Goal: Task Accomplishment & Management: Complete application form

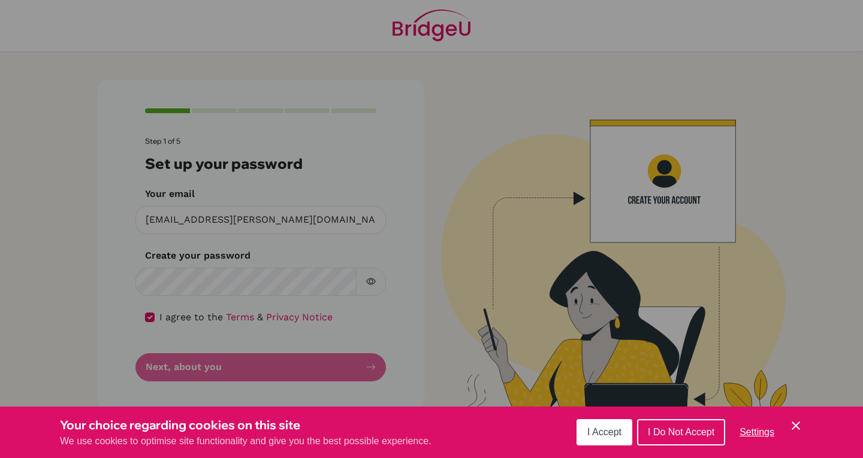
click at [612, 427] on button "I Accept" at bounding box center [604, 432] width 56 height 26
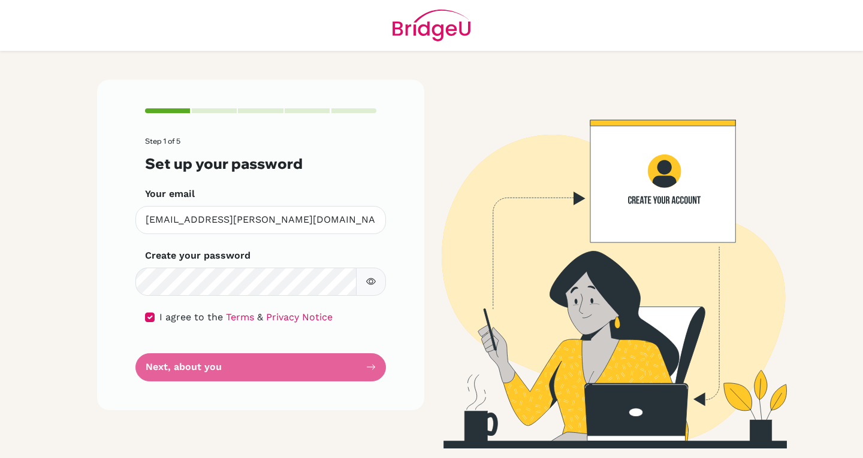
click at [362, 361] on form "Step 1 of 5 Set up your password Your email [EMAIL_ADDRESS][PERSON_NAME][DOMAIN…" at bounding box center [260, 259] width 231 height 244
click at [255, 362] on form "Step 1 of 5 Set up your password Your email [EMAIL_ADDRESS][PERSON_NAME][DOMAIN…" at bounding box center [260, 259] width 231 height 244
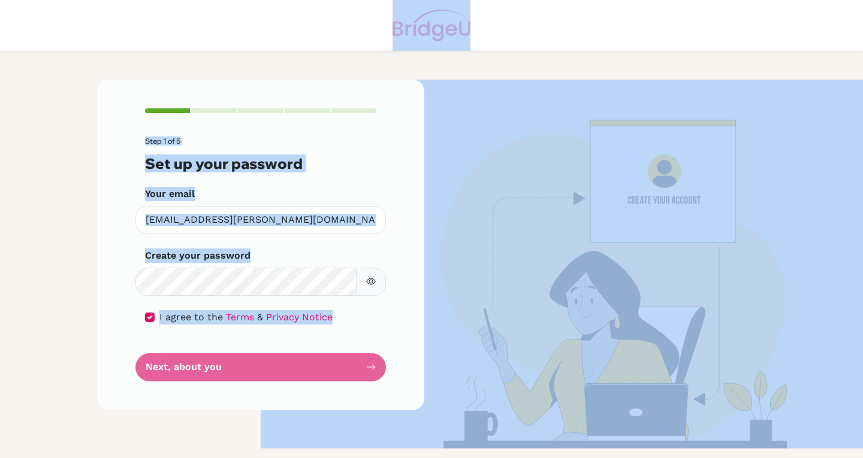
drag, startPoint x: 255, startPoint y: 362, endPoint x: 54, endPoint y: -5, distance: 418.5
click at [54, 0] on html "Step 1 of 5 Set up your password Your email [EMAIL_ADDRESS][PERSON_NAME][DOMAIN…" at bounding box center [431, 229] width 863 height 458
click at [182, 64] on div "Step 1 of 5 Set up your password Your email [EMAIL_ADDRESS][PERSON_NAME][DOMAIN…" at bounding box center [431, 254] width 683 height 407
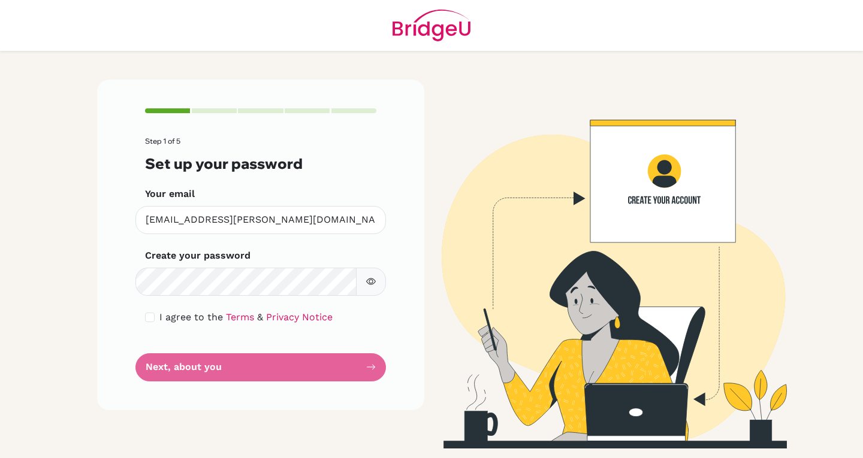
click at [178, 318] on span "I agree to the" at bounding box center [191, 317] width 64 height 11
click at [146, 320] on input "checkbox" at bounding box center [150, 318] width 10 height 10
checkbox input "true"
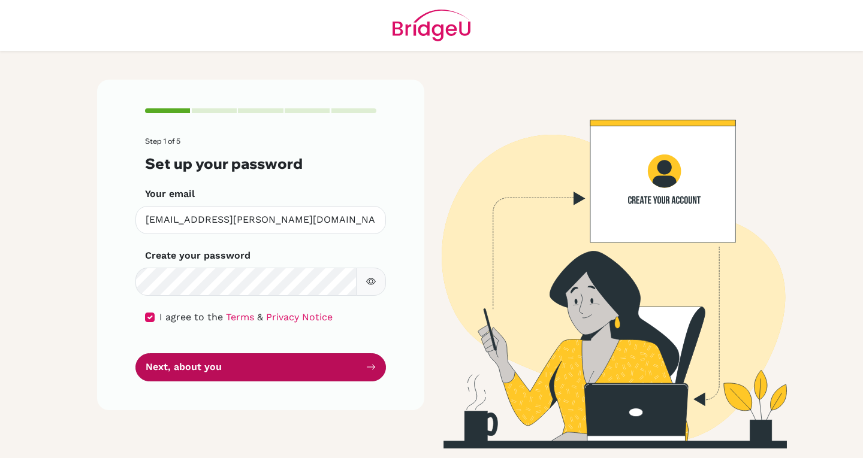
click at [201, 361] on button "Next, about you" at bounding box center [260, 367] width 250 height 28
